Goal: Information Seeking & Learning: Learn about a topic

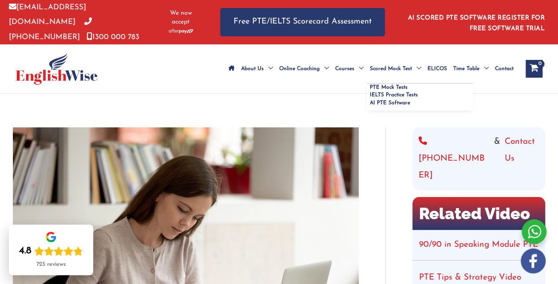
click at [370, 53] on span "Scored Mock Test" at bounding box center [391, 68] width 42 height 31
click at [370, 85] on span "PTE Mock Tests" at bounding box center [389, 87] width 38 height 5
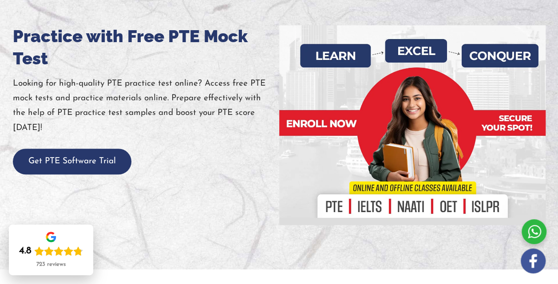
scroll to position [115, 0]
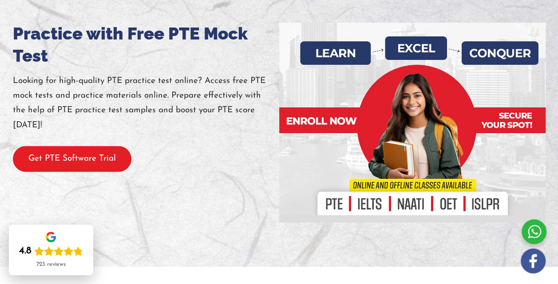
click at [77, 172] on button "Get PTE Software Trial" at bounding box center [72, 159] width 118 height 26
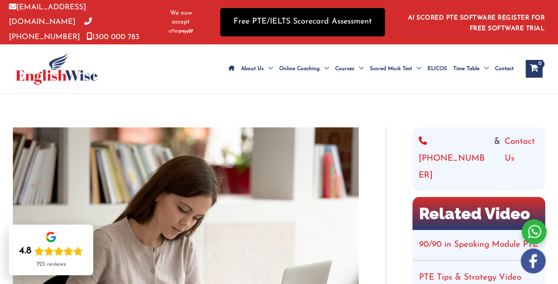
click at [293, 12] on link "Free PTE/IELTS Scorecard Assessment" at bounding box center [302, 22] width 165 height 28
